Goal: Obtain resource: Obtain resource

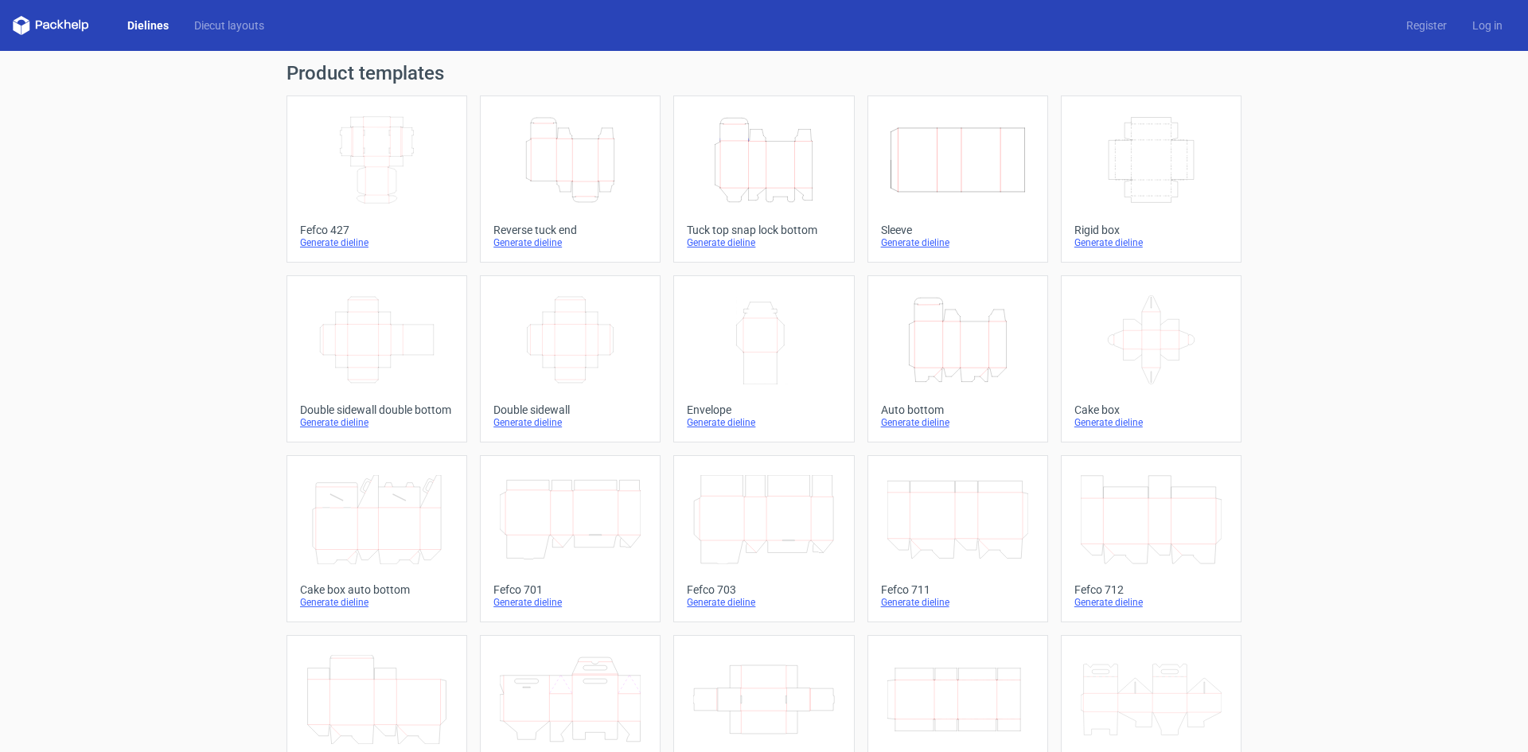
click at [753, 150] on icon "Height Depth Width" at bounding box center [763, 159] width 141 height 89
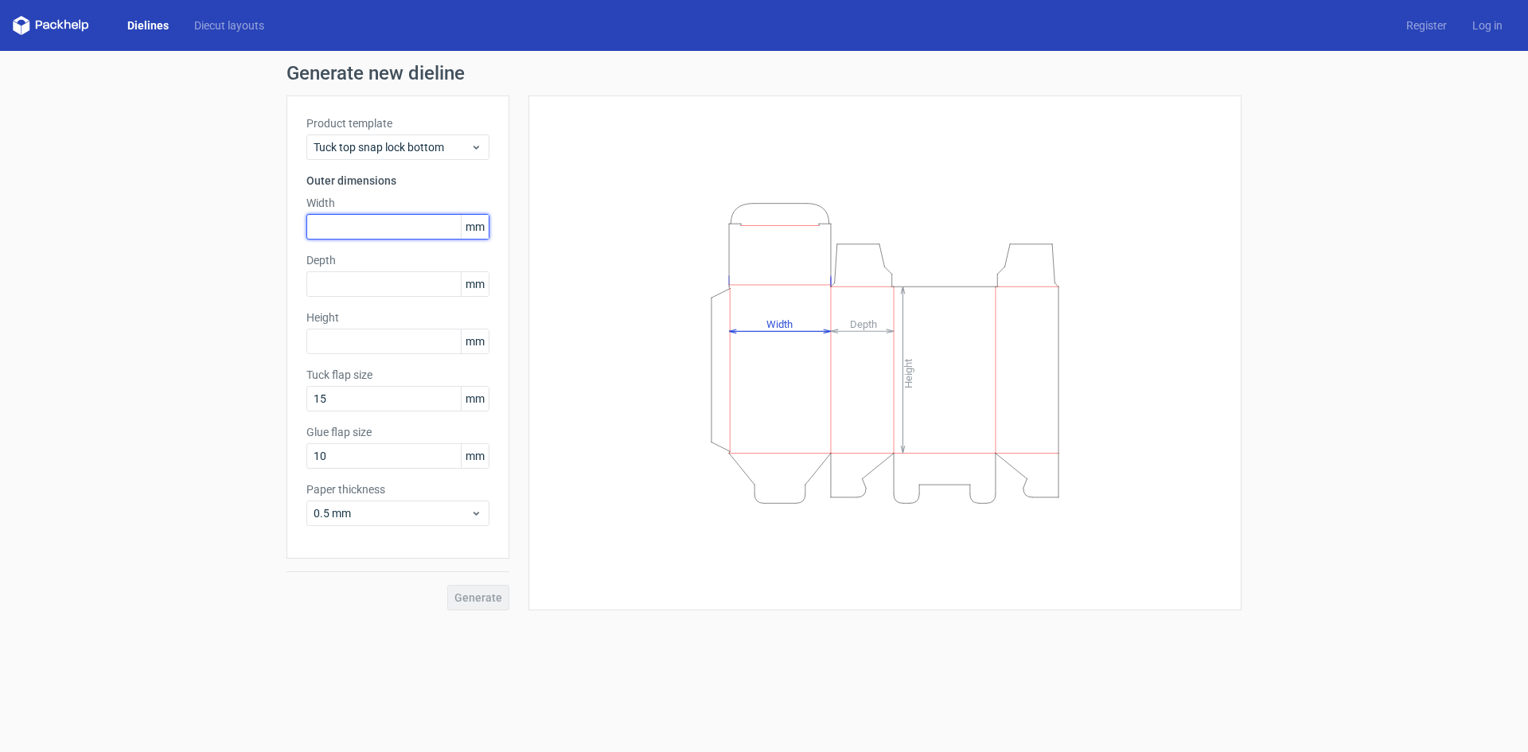
click at [366, 228] on input "text" at bounding box center [397, 226] width 183 height 25
type input "45"
type input "82"
type input "20"
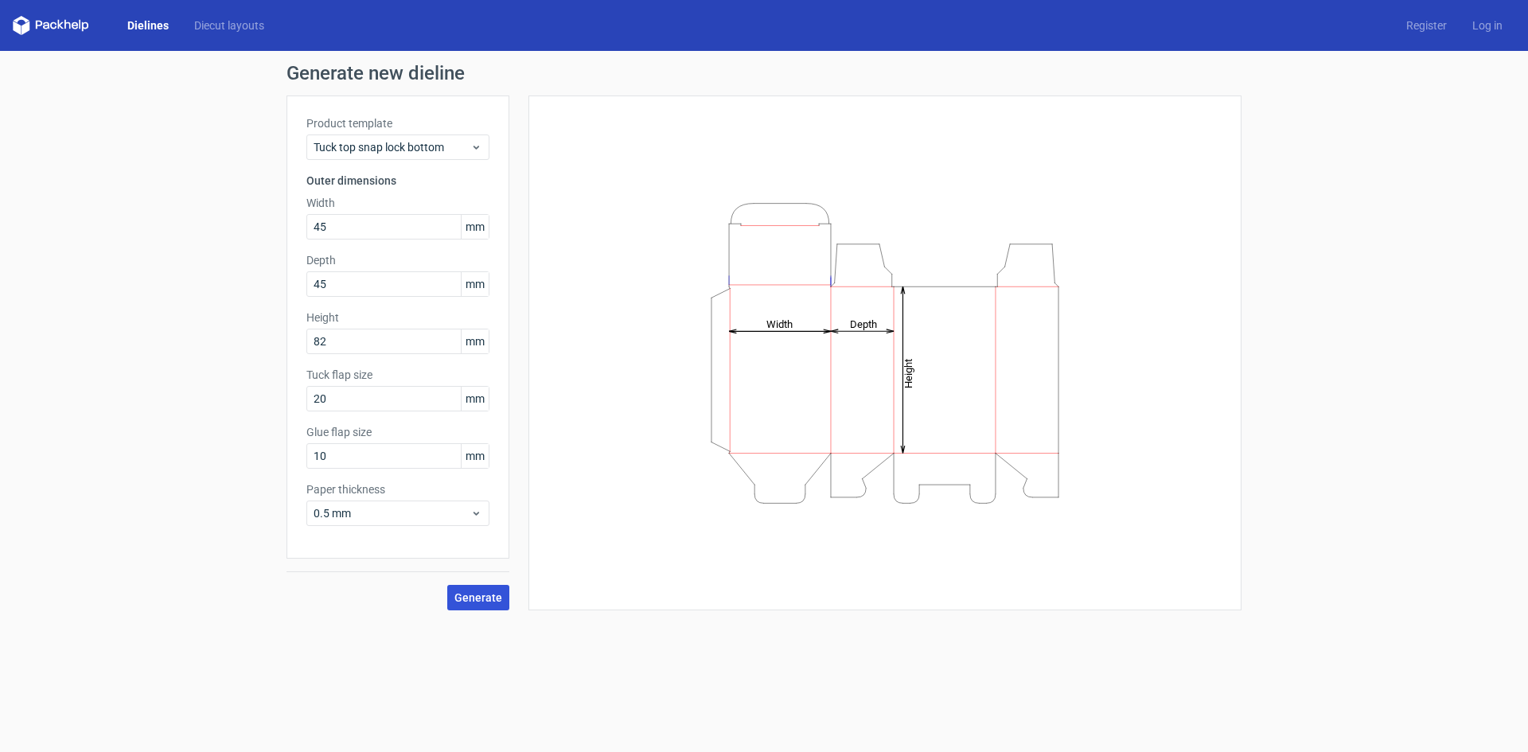
click at [481, 598] on span "Generate" at bounding box center [478, 597] width 48 height 11
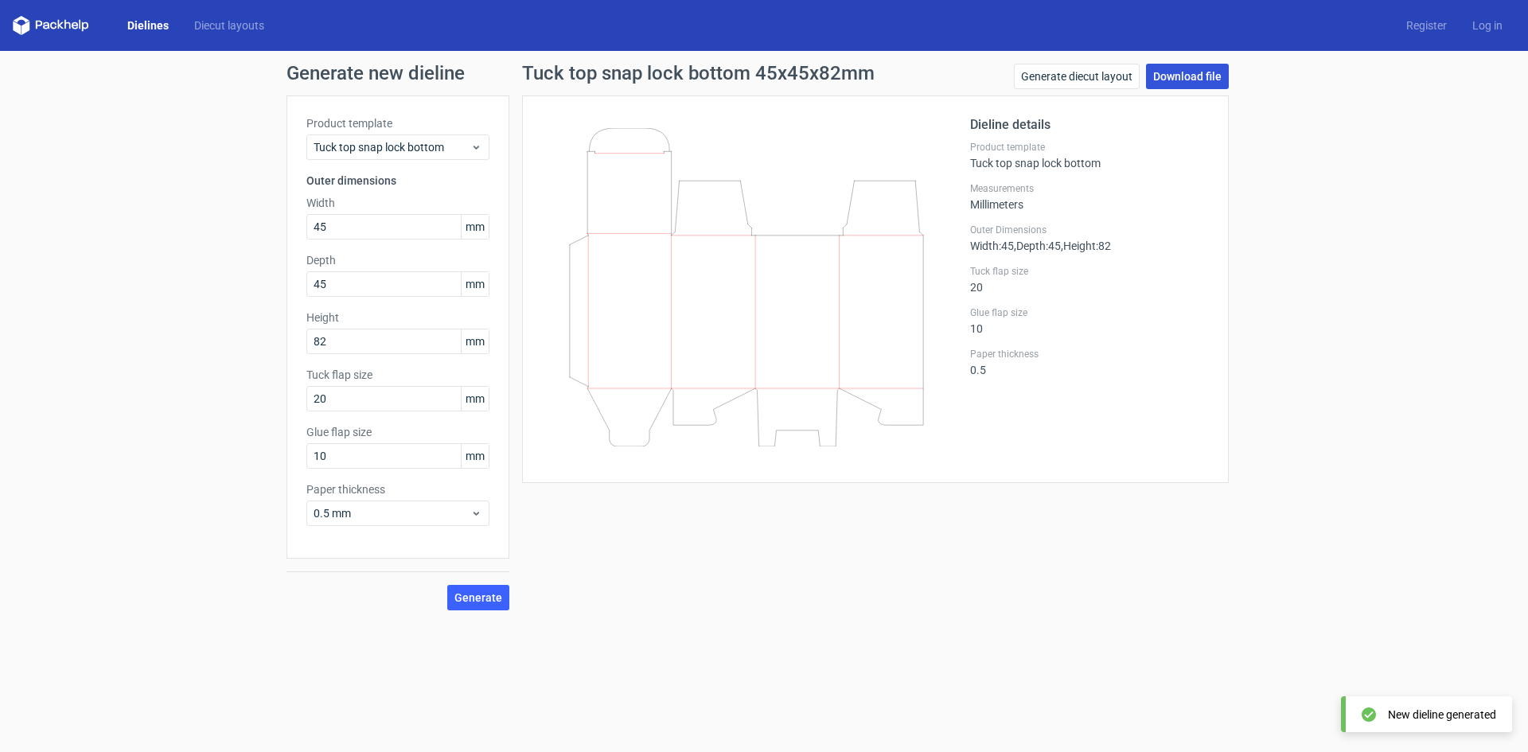
click at [1175, 74] on link "Download file" at bounding box center [1187, 76] width 83 height 25
click at [155, 25] on link "Dielines" at bounding box center [148, 26] width 67 height 16
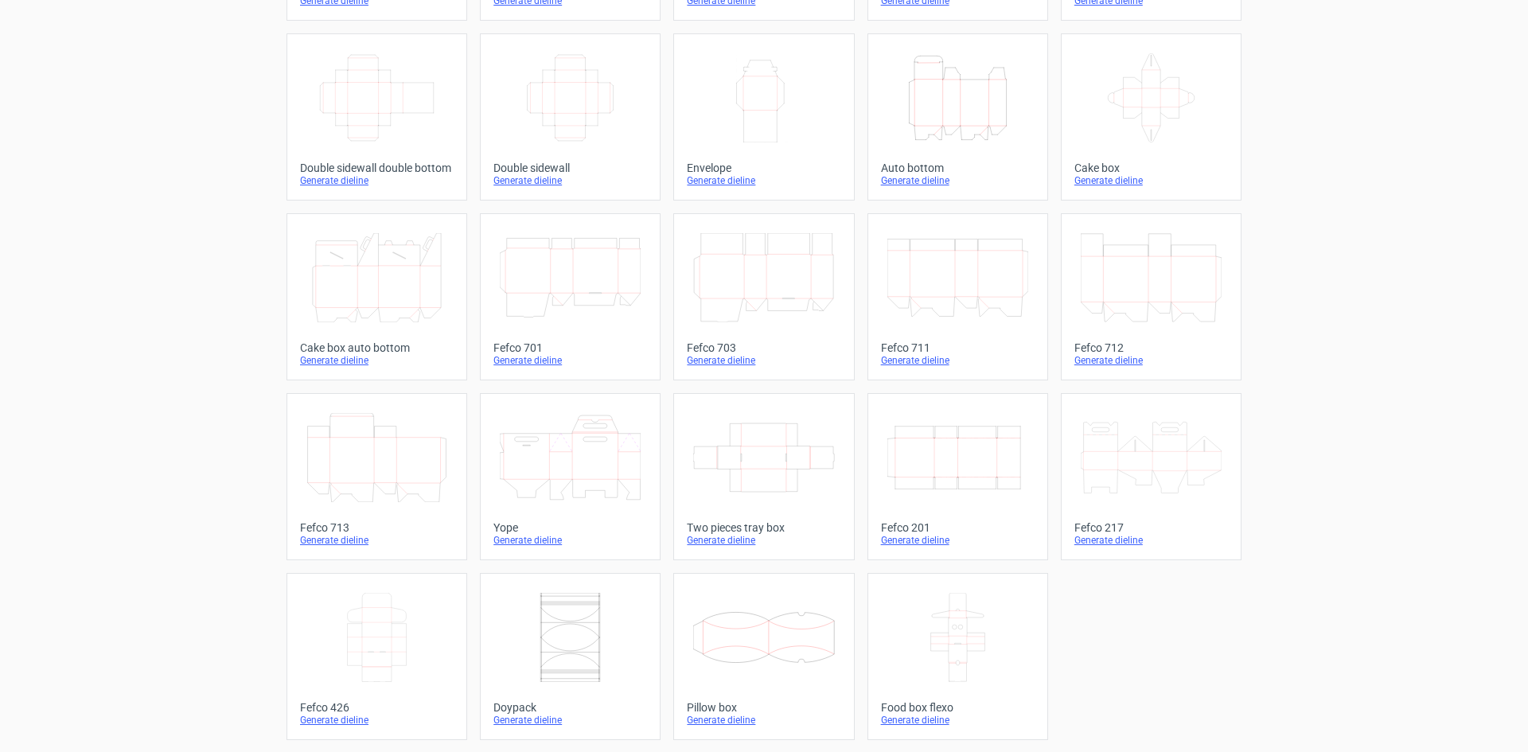
scroll to position [243, 0]
